Goal: Find specific page/section: Find specific page/section

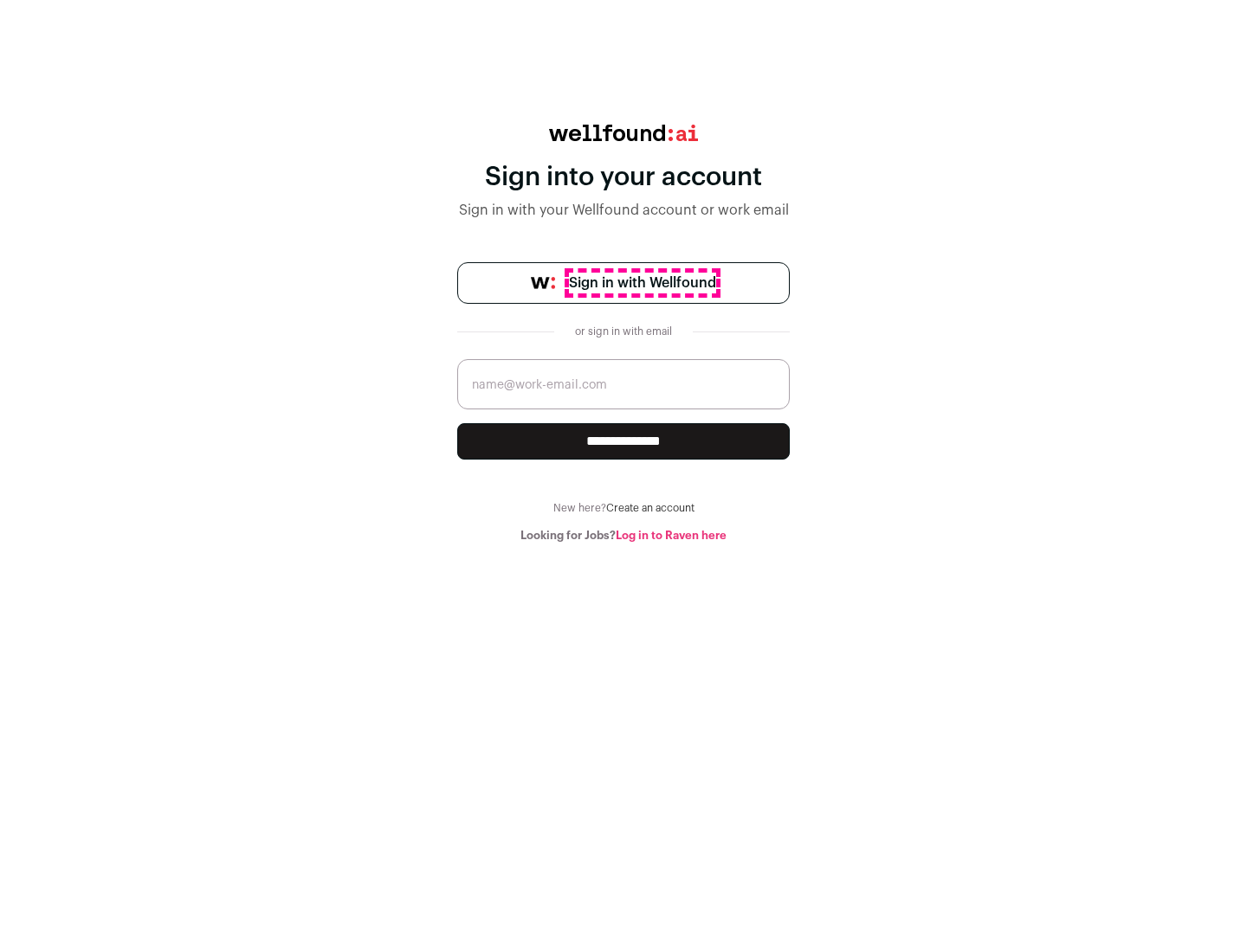
click at [642, 283] on span "Sign in with Wellfound" at bounding box center [643, 282] width 147 height 20
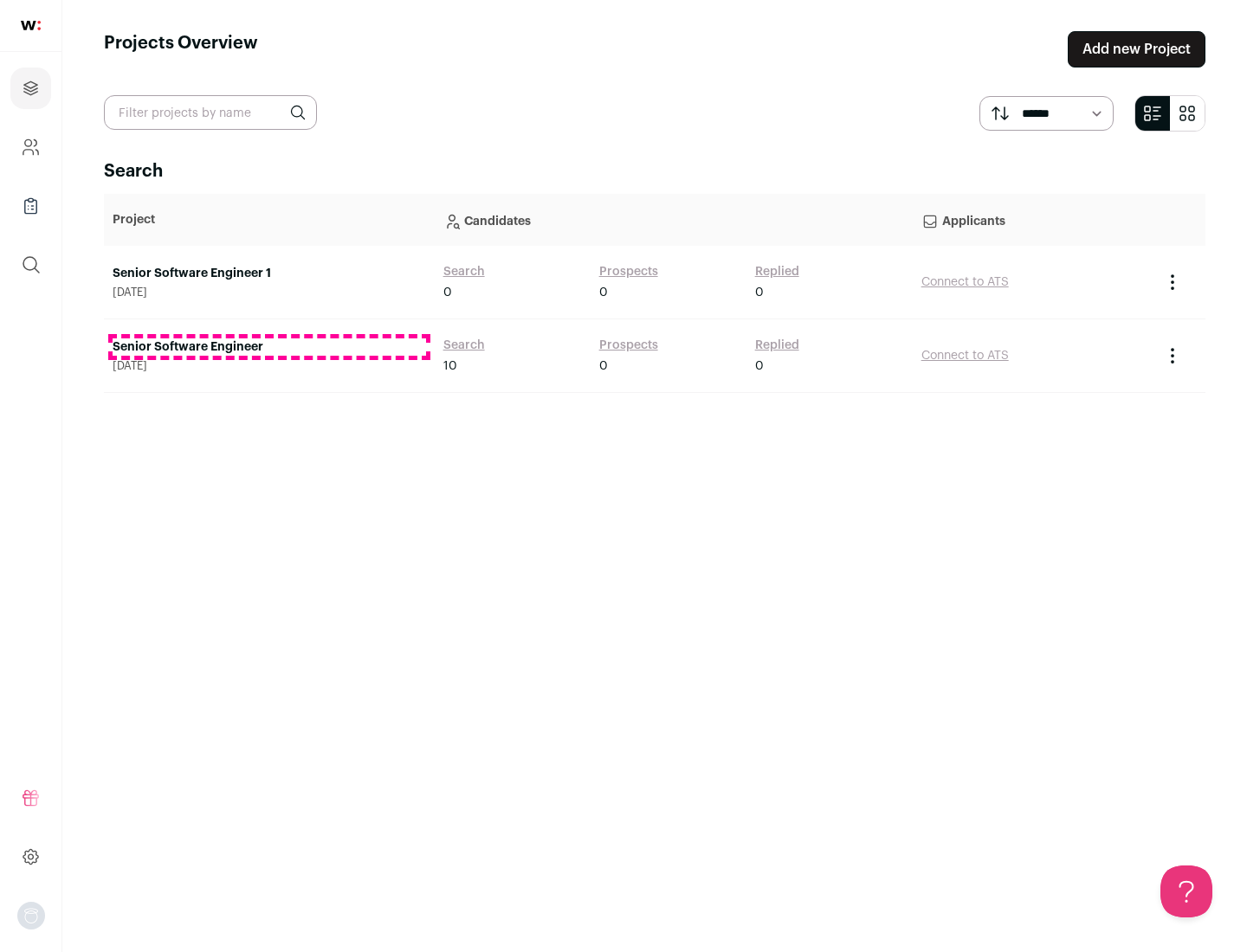
click at [269, 347] on link "Senior Software Engineer" at bounding box center [269, 347] width 313 height 17
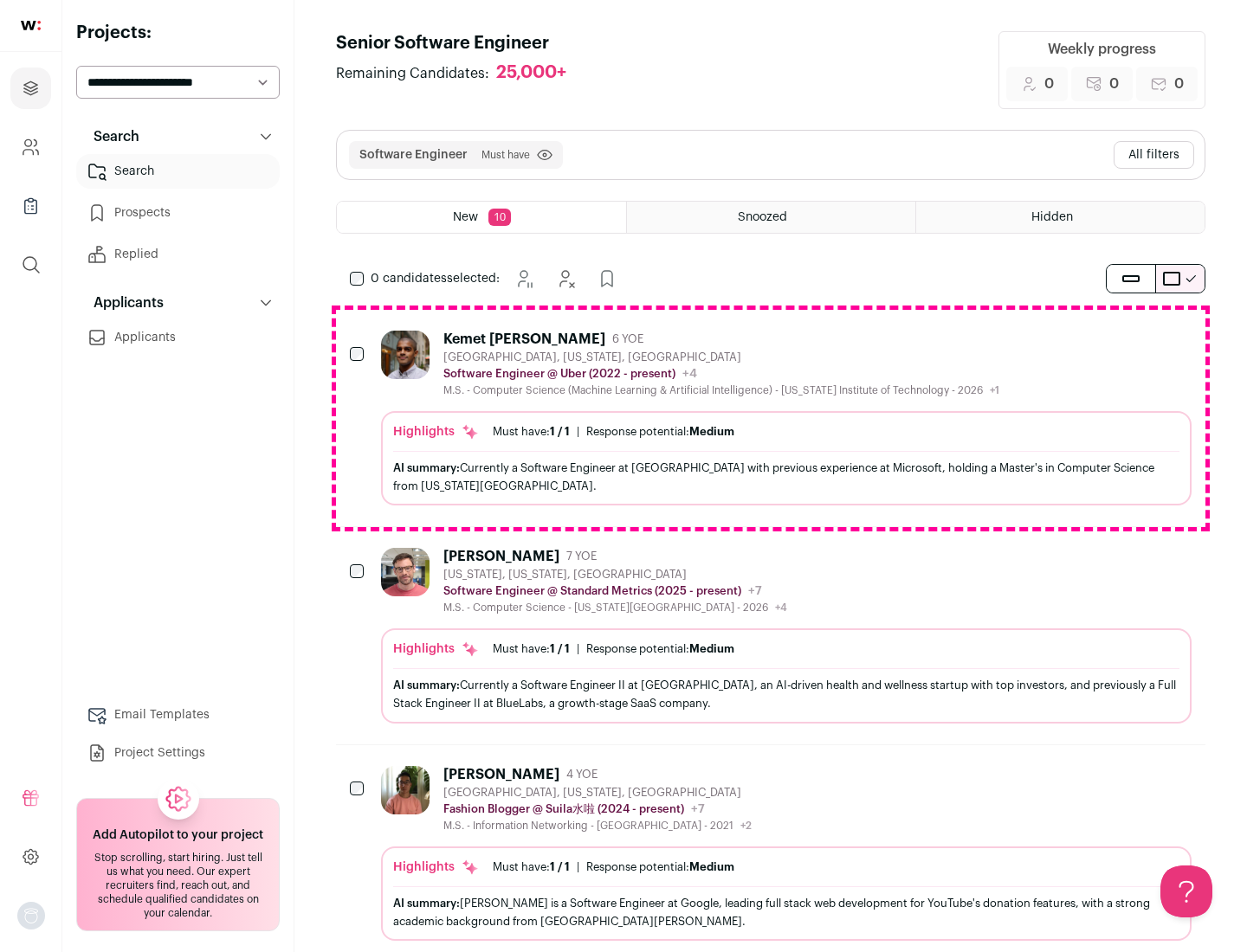
click at [770, 418] on div "Highlights Must have: 1 / 1 How many must haves have been fulfilled? | Response…" at bounding box center [786, 459] width 810 height 95
